Goal: Register for event/course

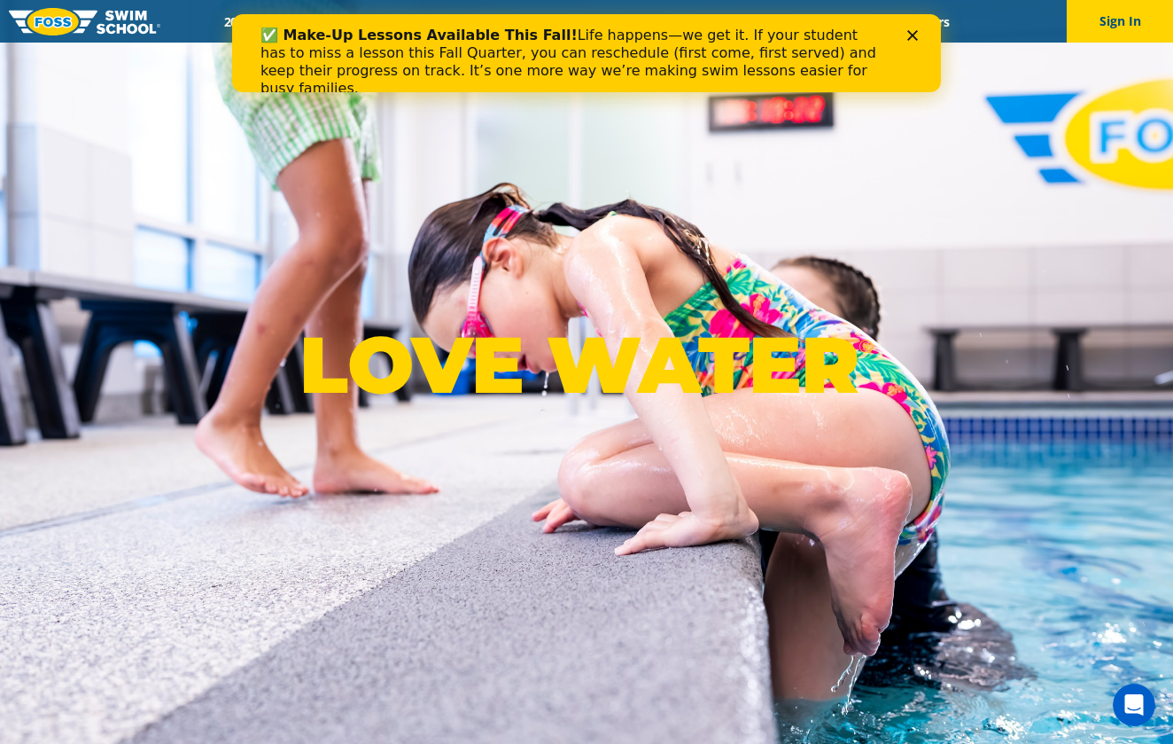
click at [937, 36] on div "✅ Make-Up Lessons Available This Fall! Life happens—we get it. If your student …" at bounding box center [586, 62] width 709 height 82
click at [920, 41] on div "✅ Make-Up Lessons Available This Fall! Life happens—we get it. If your student …" at bounding box center [586, 62] width 709 height 82
click at [916, 30] on icon "Close" at bounding box center [912, 35] width 11 height 11
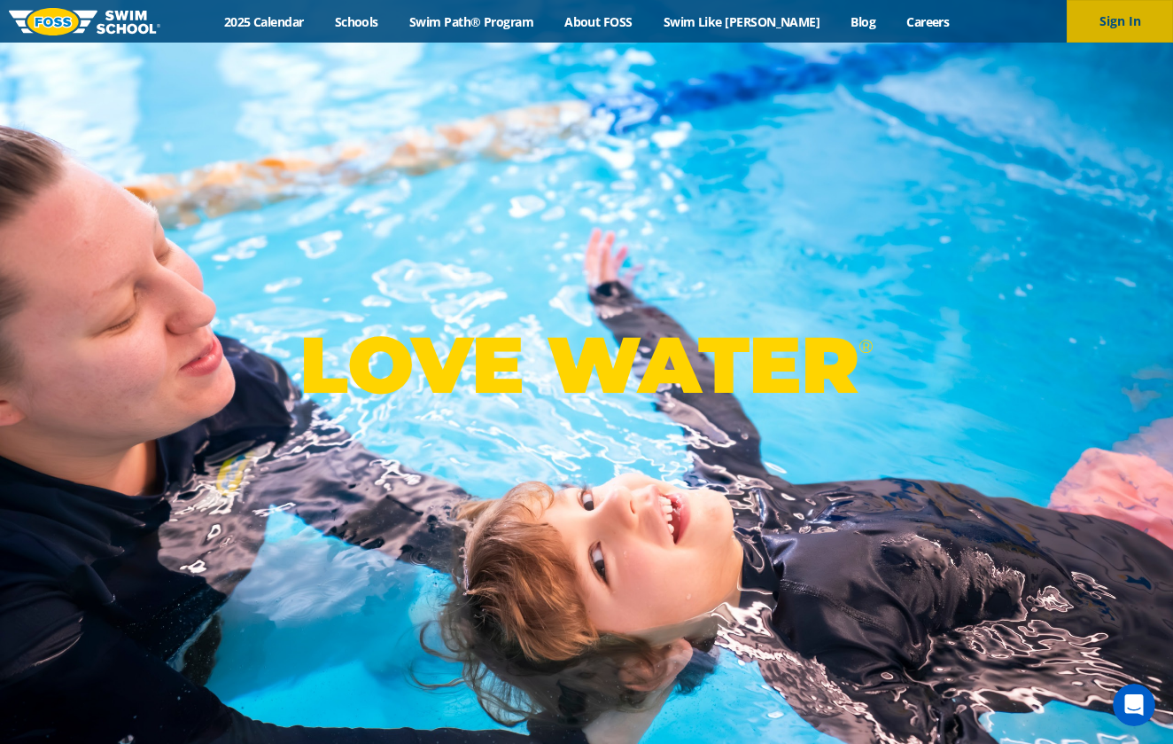
click at [1133, 4] on button "Sign In" at bounding box center [1120, 21] width 106 height 43
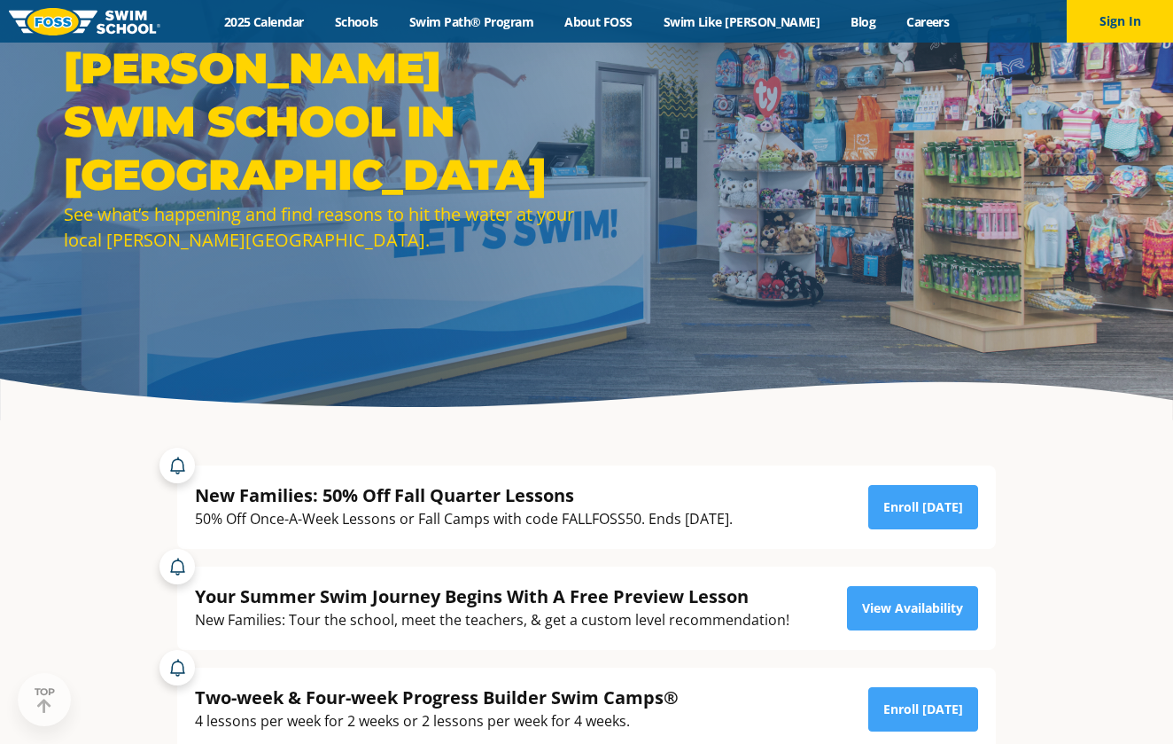
scroll to position [106, 0]
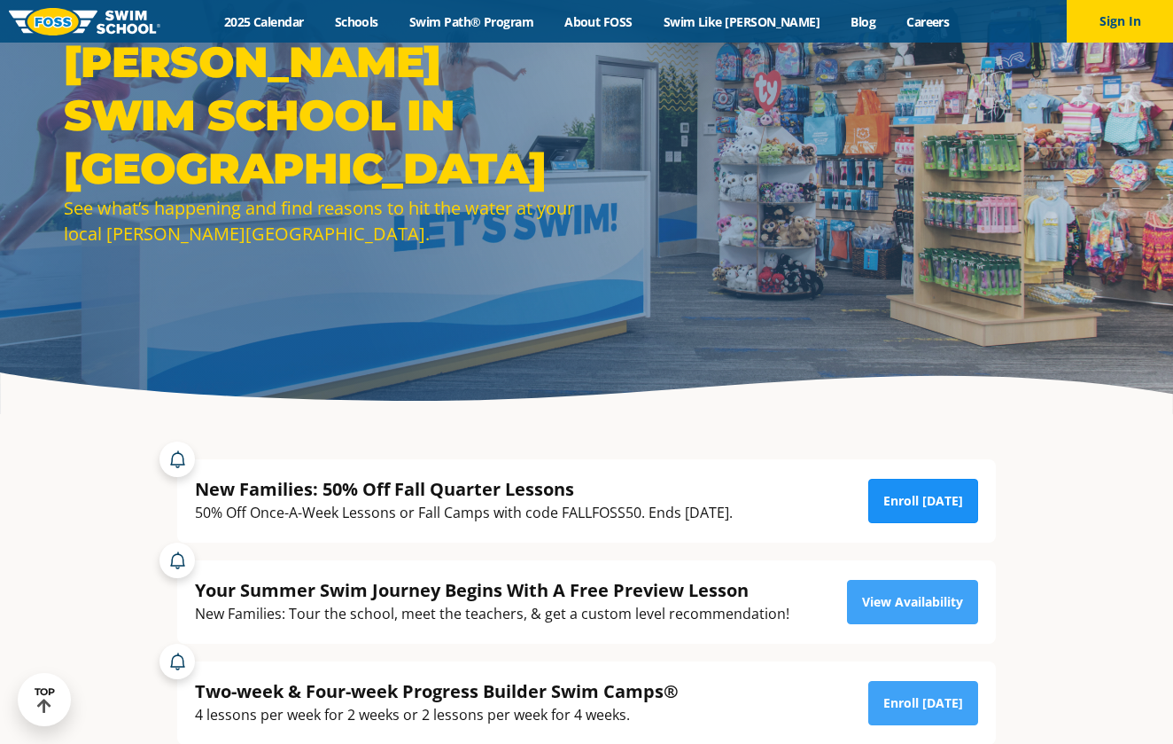
click at [928, 494] on link "Enroll Today" at bounding box center [923, 501] width 110 height 44
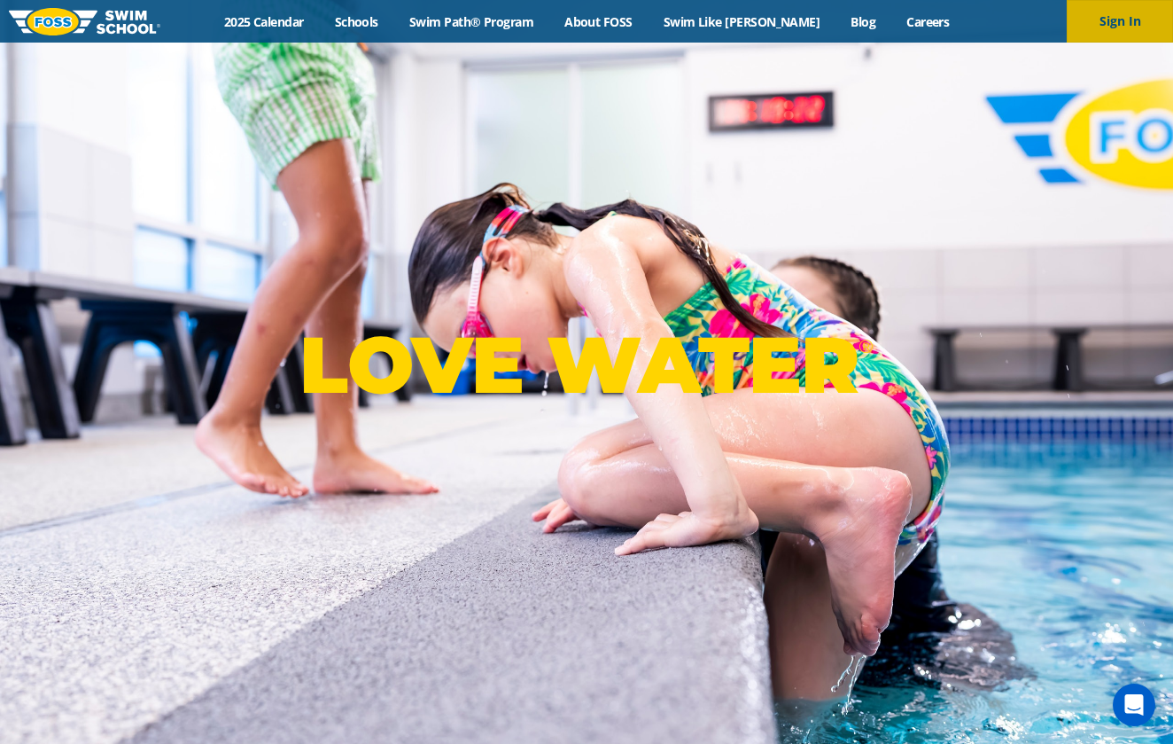
click at [1150, 16] on button "Sign In" at bounding box center [1120, 21] width 106 height 43
